Goal: Find specific page/section: Find specific page/section

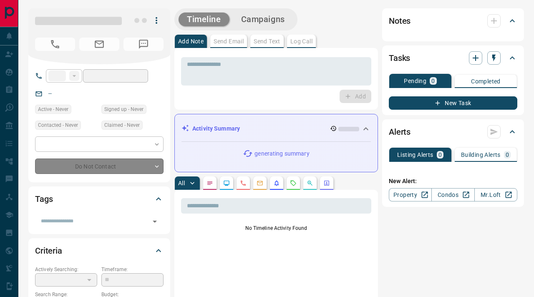
type input "**"
type input "**********"
type input "*"
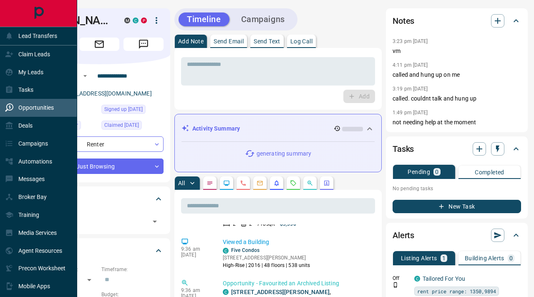
click at [41, 104] on p "Opportunities" at bounding box center [35, 107] width 35 height 7
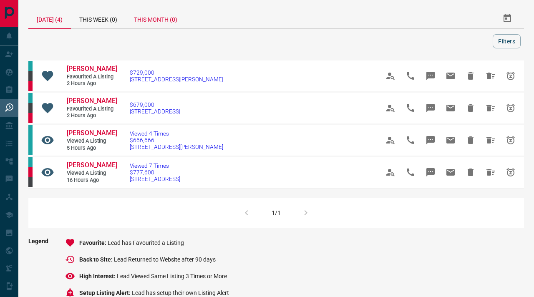
click at [146, 20] on div "This Month (0)" at bounding box center [156, 18] width 60 height 20
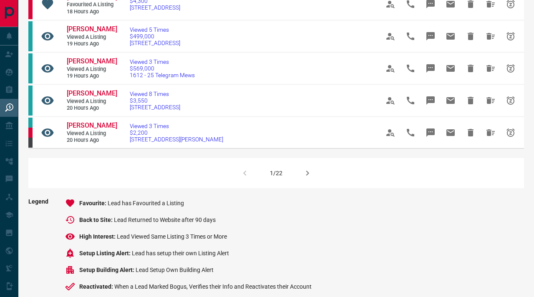
scroll to position [565, 0]
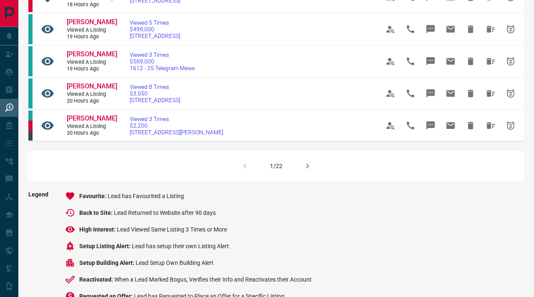
click at [308, 171] on icon "button" at bounding box center [307, 166] width 10 height 10
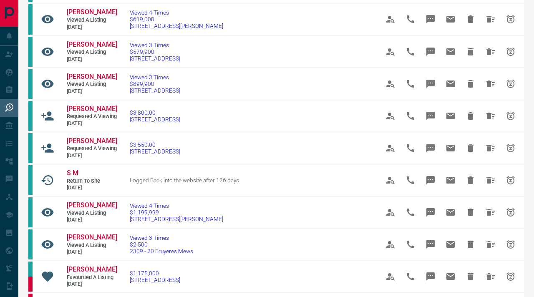
scroll to position [379, 0]
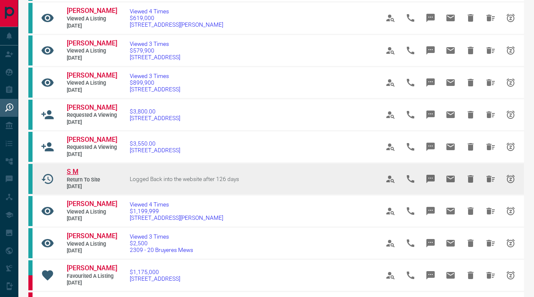
click at [76, 176] on span "S M" at bounding box center [73, 172] width 12 height 8
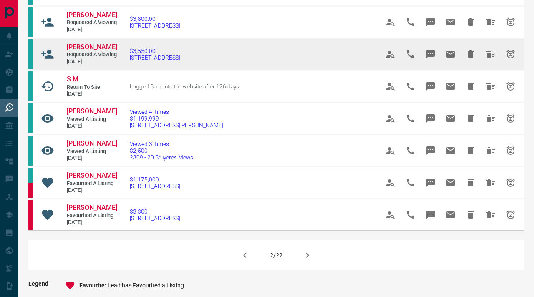
scroll to position [474, 0]
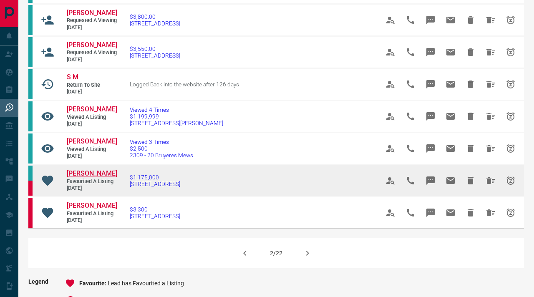
click at [83, 177] on span "[PERSON_NAME]" at bounding box center [92, 173] width 50 height 8
